Goal: Information Seeking & Learning: Compare options

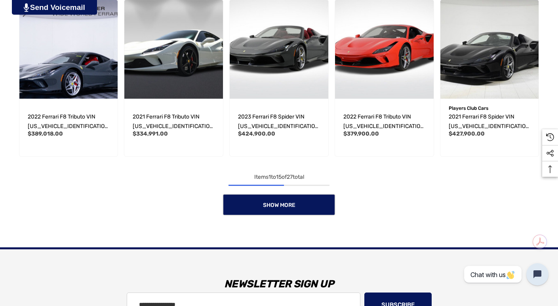
scroll to position [602, 0]
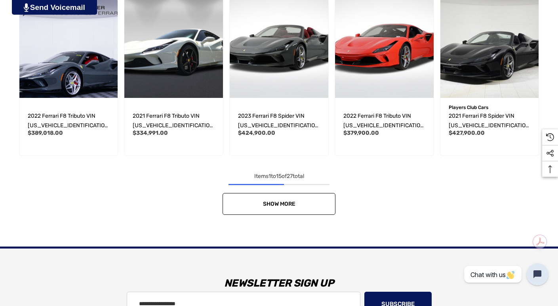
click at [245, 193] on link "Show More" at bounding box center [279, 204] width 113 height 22
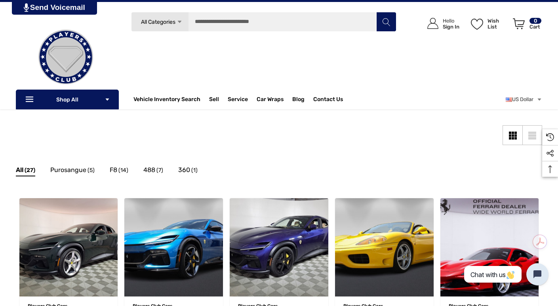
scroll to position [0, 0]
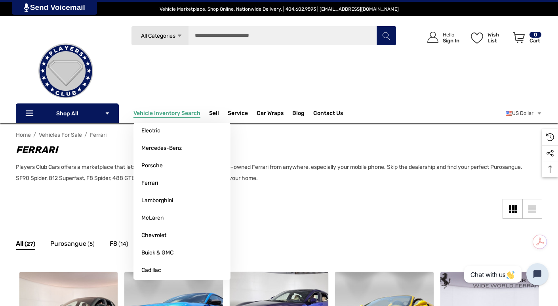
click at [171, 112] on span "Vehicle Inventory Search" at bounding box center [166, 114] width 67 height 9
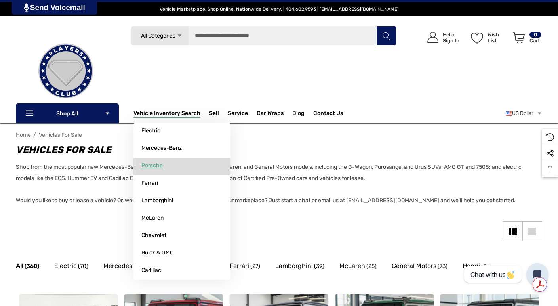
click at [158, 165] on span "Porsche" at bounding box center [151, 165] width 21 height 7
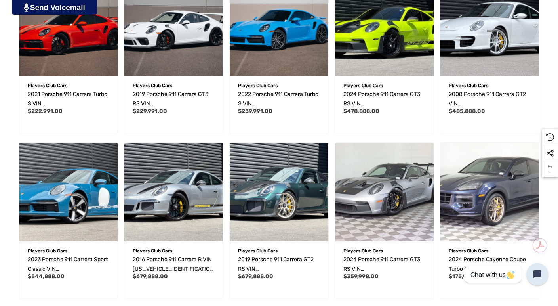
scroll to position [522, 0]
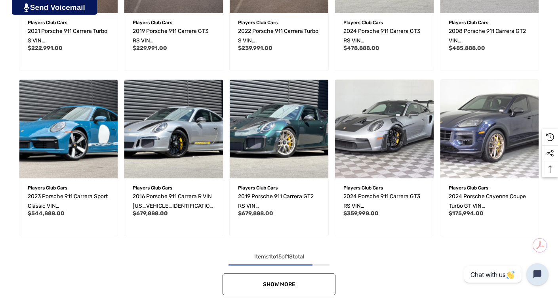
click at [240, 285] on link "Show More" at bounding box center [279, 284] width 113 height 22
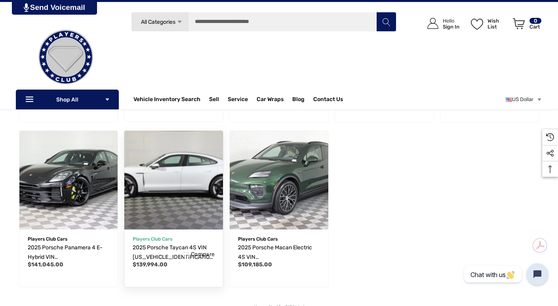
scroll to position [0, 0]
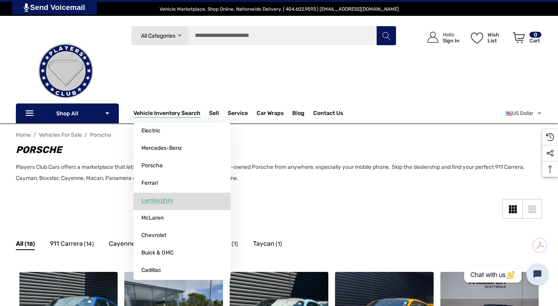
click at [144, 199] on span "Lamborghini" at bounding box center [157, 200] width 32 height 7
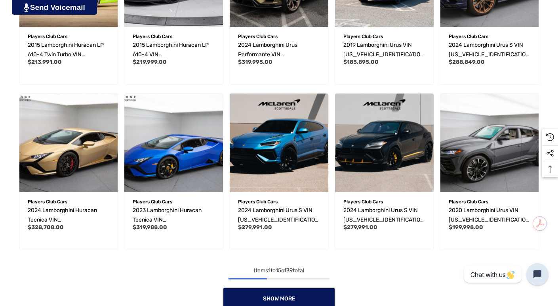
scroll to position [528, 0]
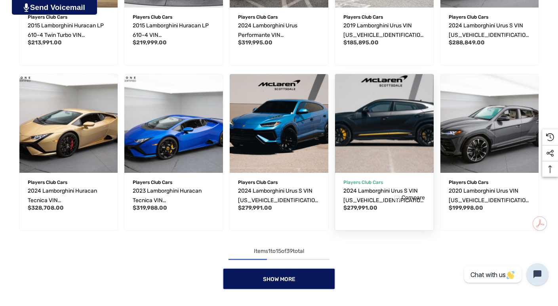
click at [386, 110] on img "2024 Lamborghini Urus S VIN ZPBUB3ZL0RLA32820,$279,991.00\a" at bounding box center [384, 123] width 109 height 109
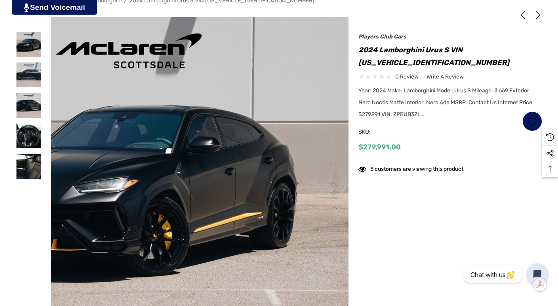
scroll to position [137, 0]
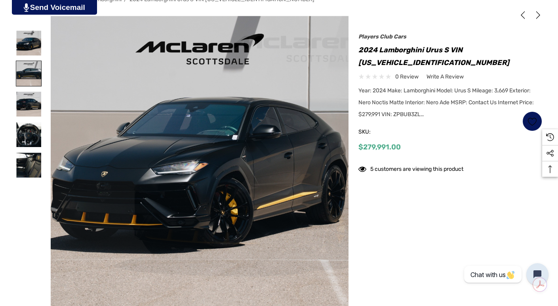
click at [35, 71] on img at bounding box center [28, 73] width 25 height 25
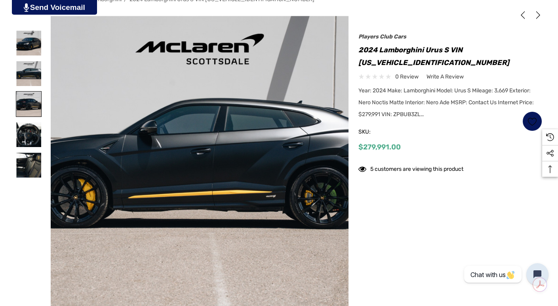
click at [30, 100] on img at bounding box center [28, 103] width 25 height 25
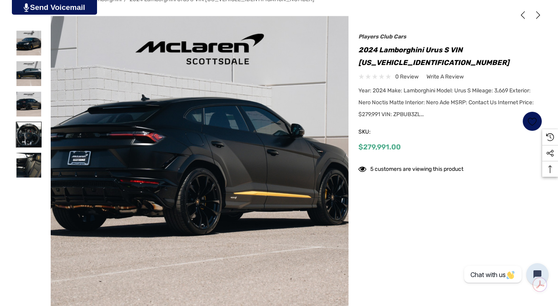
click at [25, 123] on img at bounding box center [28, 134] width 25 height 25
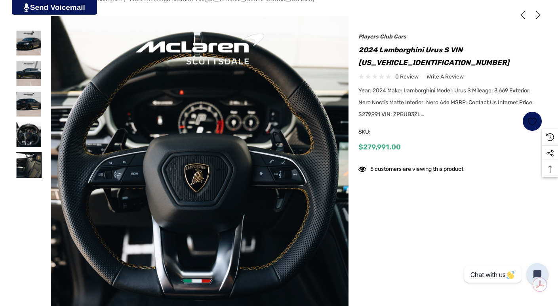
click at [28, 153] on img at bounding box center [28, 164] width 25 height 25
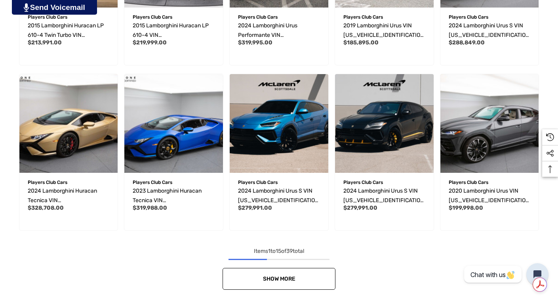
click at [261, 277] on link "Show More" at bounding box center [279, 279] width 113 height 22
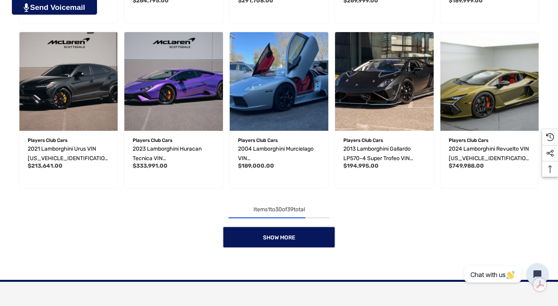
scroll to position [1063, 0]
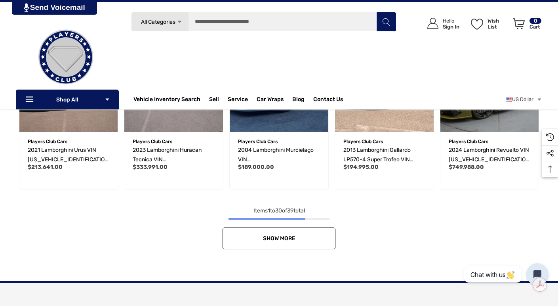
click at [236, 241] on link "Show More" at bounding box center [279, 238] width 113 height 22
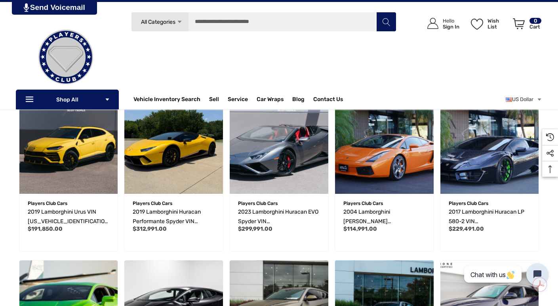
scroll to position [0, 0]
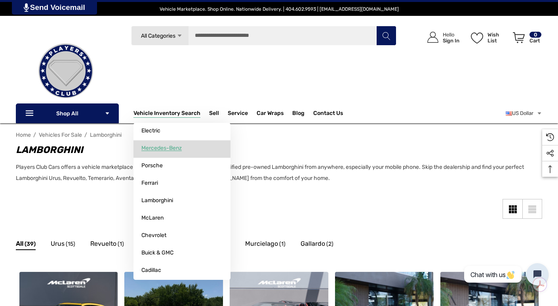
click at [159, 145] on span "Mercedes-Benz" at bounding box center [161, 148] width 40 height 7
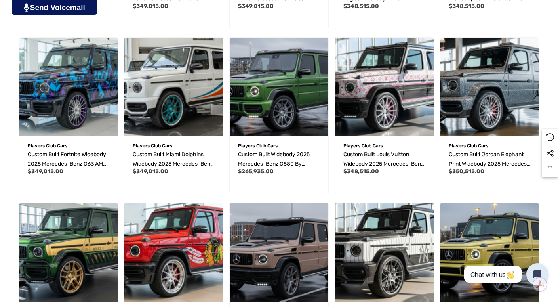
scroll to position [417, 0]
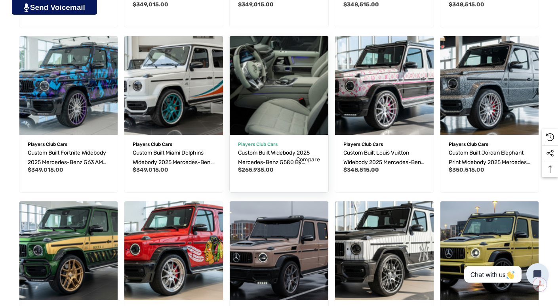
click at [270, 70] on img "Custom Built Widebody 2025 Mercedes-Benz G580 by Players Club Cars | REF G58008…" at bounding box center [279, 85] width 109 height 109
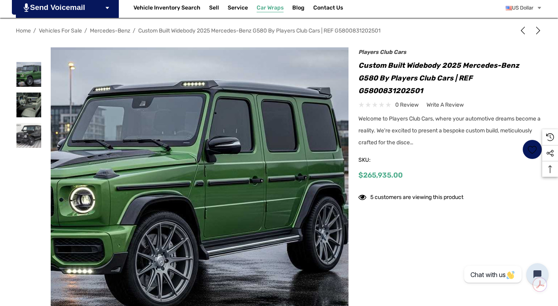
scroll to position [128, 0]
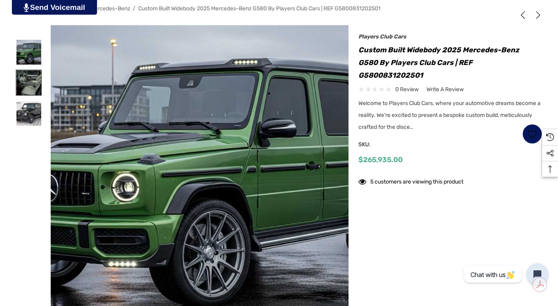
click at [32, 75] on img at bounding box center [28, 82] width 25 height 25
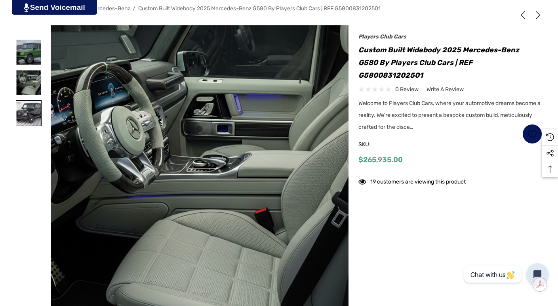
click at [25, 109] on img at bounding box center [28, 113] width 25 height 25
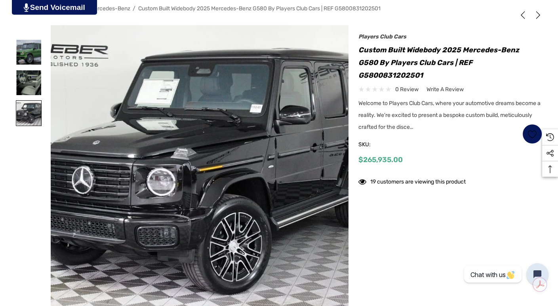
click at [26, 116] on img at bounding box center [28, 113] width 25 height 25
click at [27, 55] on img at bounding box center [28, 52] width 25 height 25
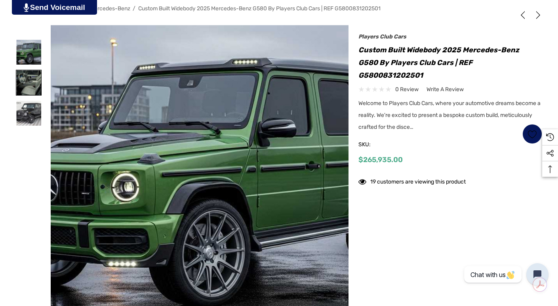
click at [25, 78] on img at bounding box center [28, 82] width 25 height 25
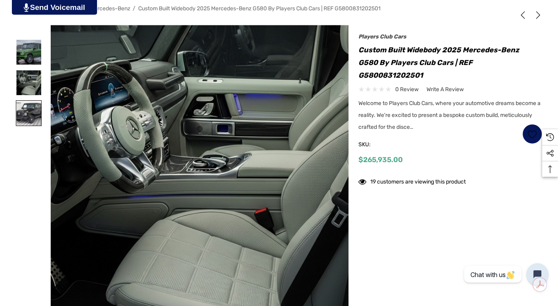
click at [28, 115] on img at bounding box center [28, 113] width 25 height 25
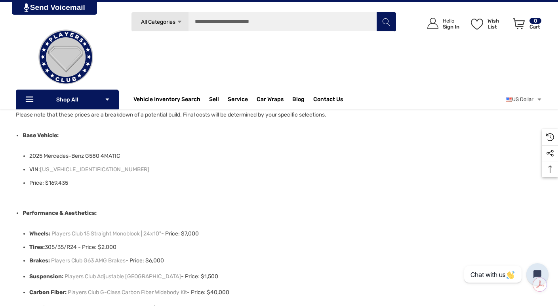
scroll to position [414, 0]
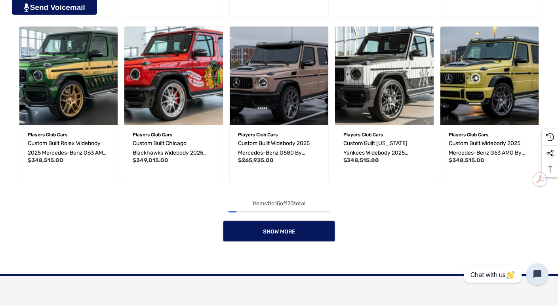
scroll to position [593, 0]
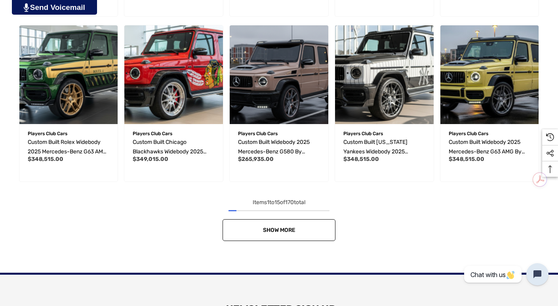
click at [280, 231] on span "Show More" at bounding box center [279, 230] width 32 height 7
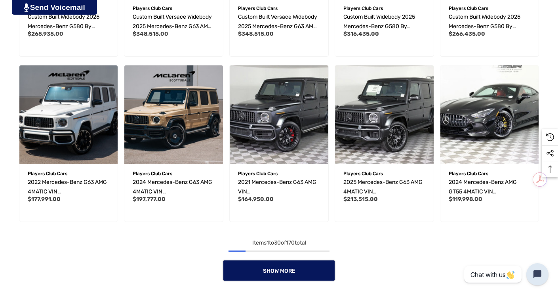
scroll to position [1055, 0]
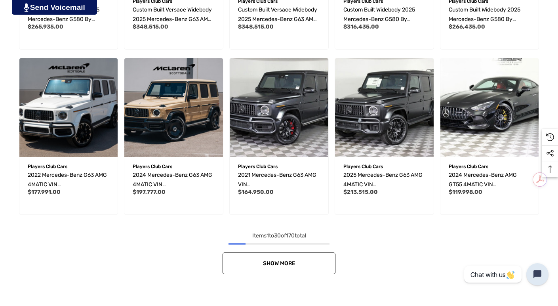
click at [274, 272] on link "Show More" at bounding box center [279, 263] width 113 height 22
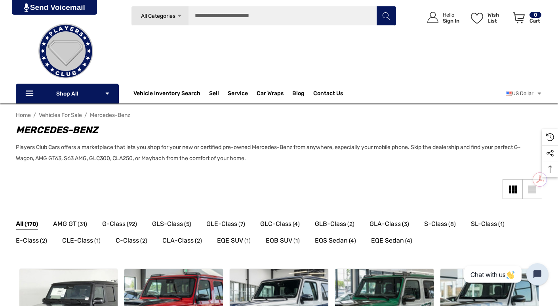
scroll to position [0, 0]
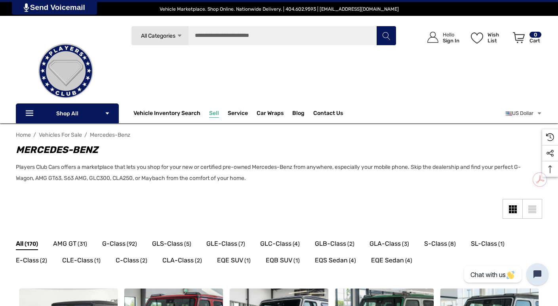
click at [212, 112] on span "Sell" at bounding box center [214, 114] width 10 height 9
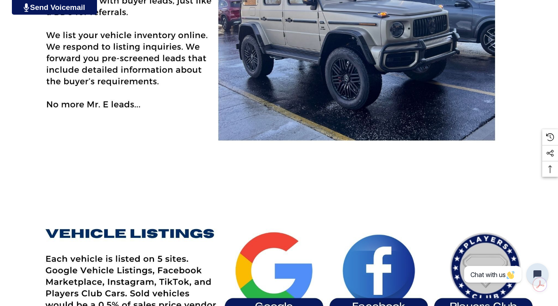
scroll to position [428, 0]
